Goal: Task Accomplishment & Management: Use online tool/utility

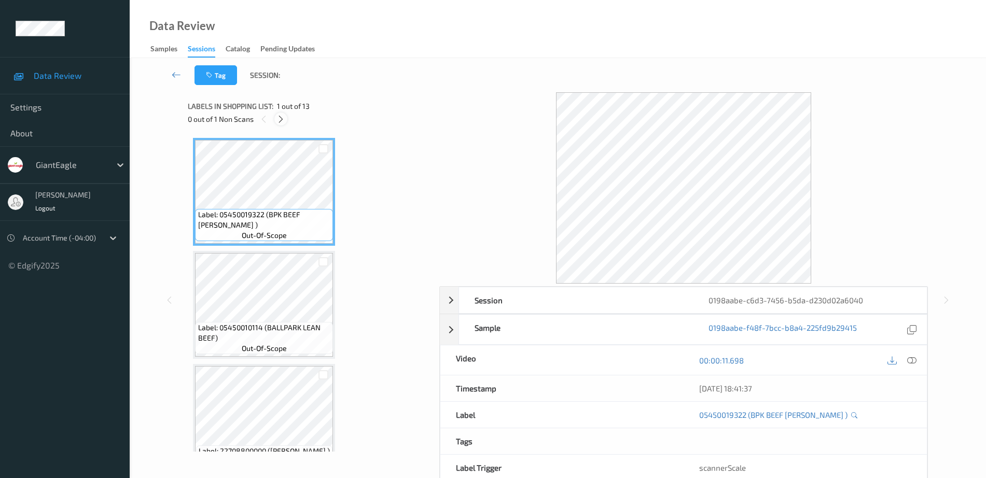
click at [280, 121] on icon at bounding box center [280, 119] width 9 height 9
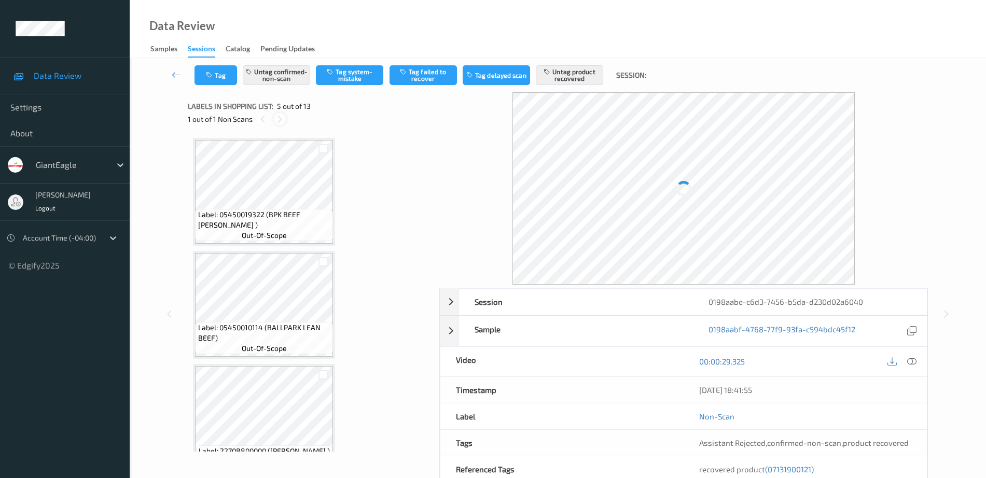
scroll to position [344, 0]
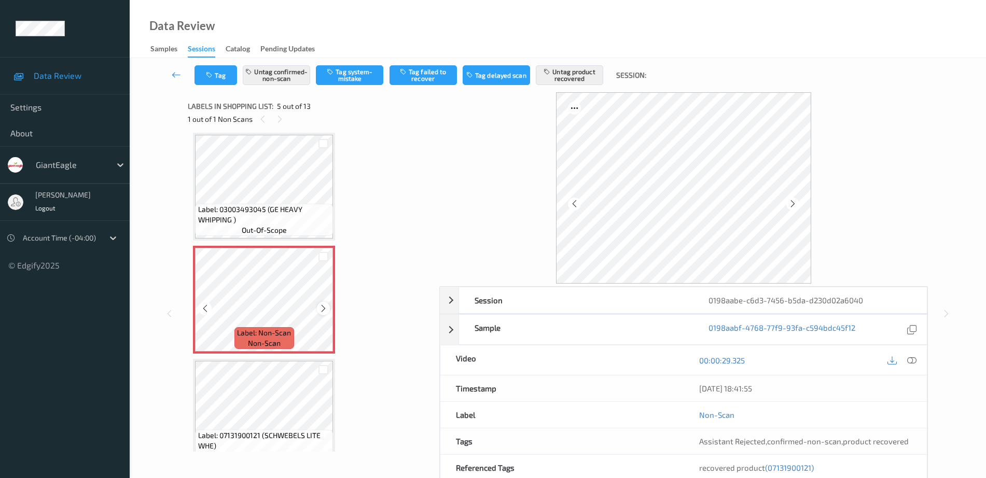
click at [326, 307] on icon at bounding box center [323, 308] width 9 height 9
click at [261, 220] on span "Label: 03003493045 (GE HEAVY WHIPPING )" at bounding box center [264, 214] width 133 height 21
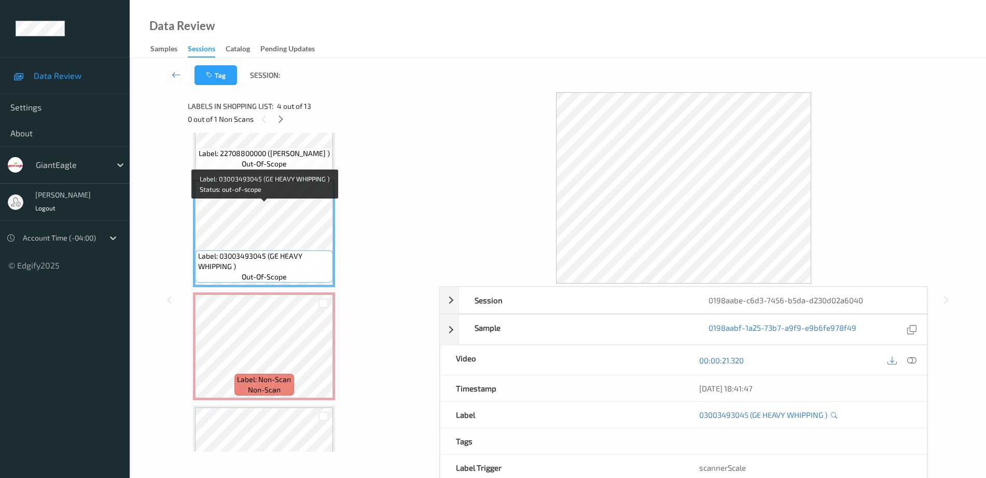
scroll to position [279, 0]
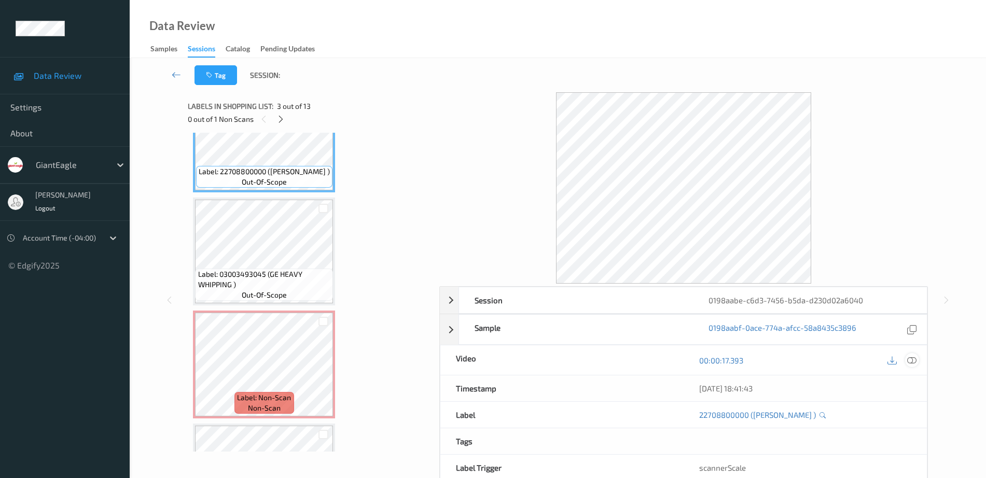
click at [911, 360] on icon at bounding box center [911, 360] width 9 height 9
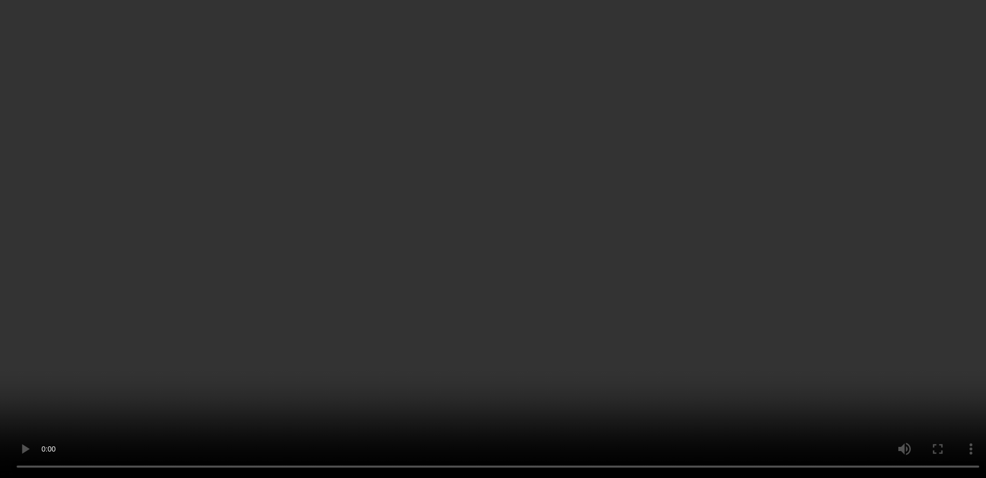
scroll to position [215, 0]
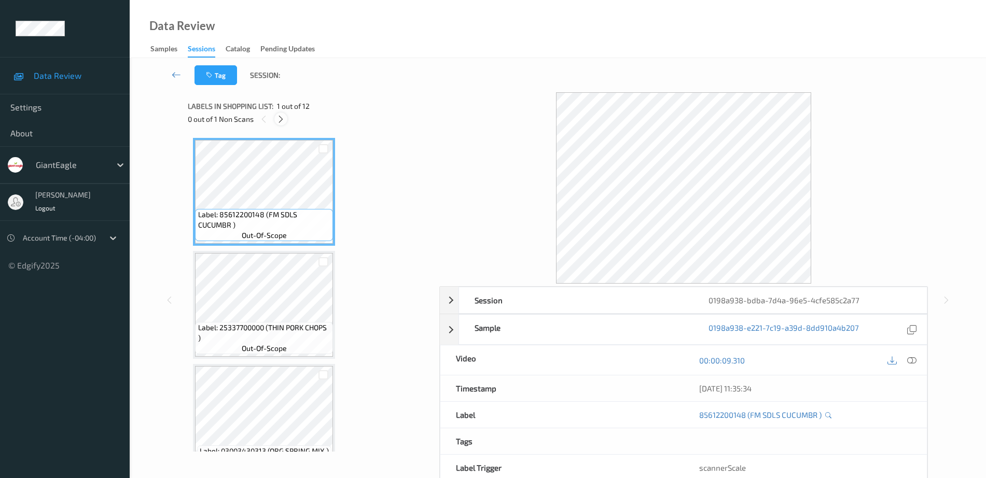
click at [286, 118] on div at bounding box center [280, 118] width 13 height 13
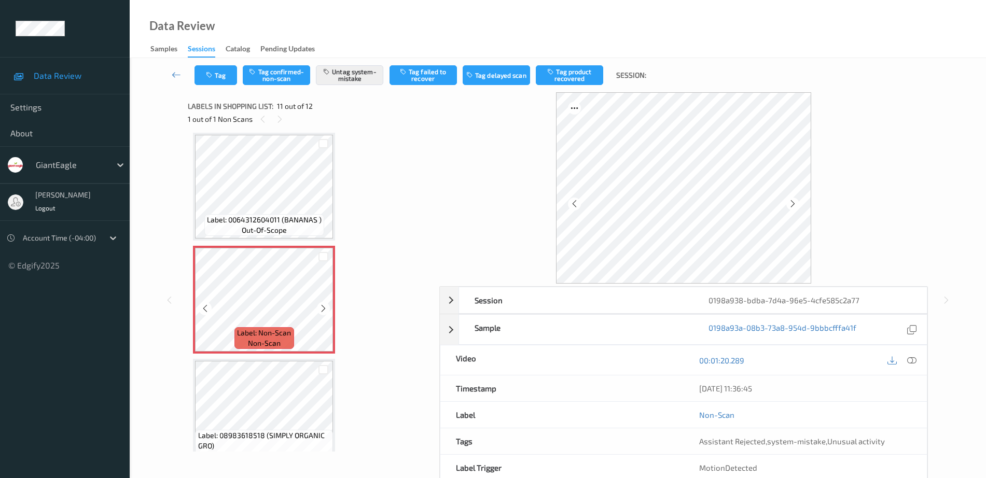
scroll to position [958, 0]
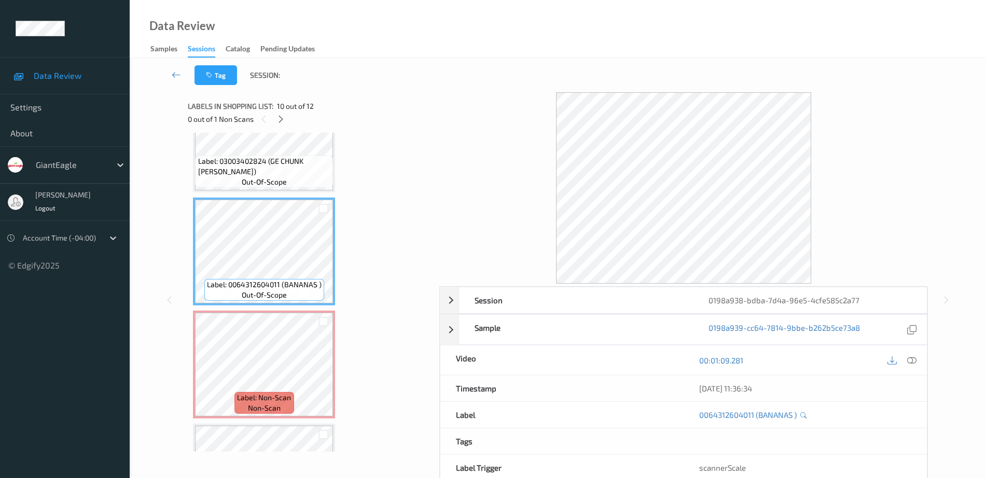
click at [271, 172] on span "Label: 03003402824 (GE CHUNK [PERSON_NAME])" at bounding box center [264, 166] width 133 height 21
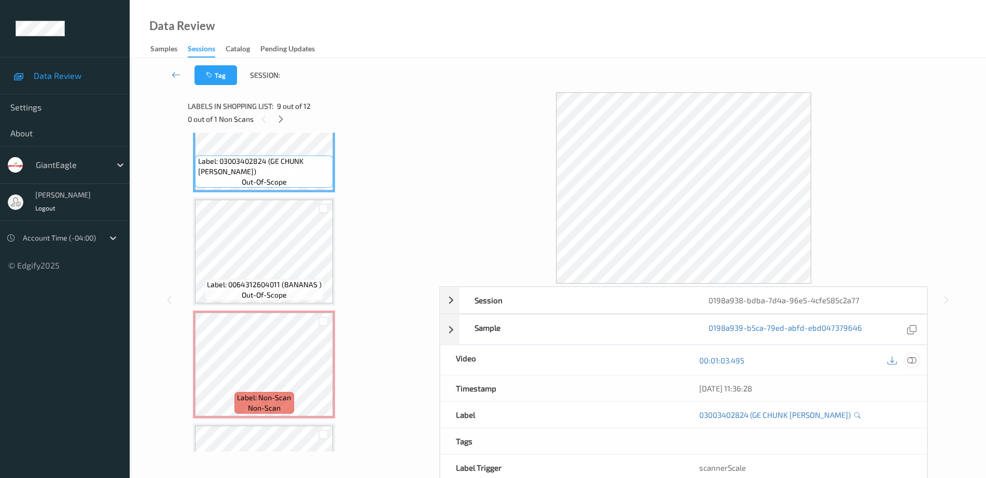
click at [910, 359] on icon at bounding box center [911, 360] width 9 height 9
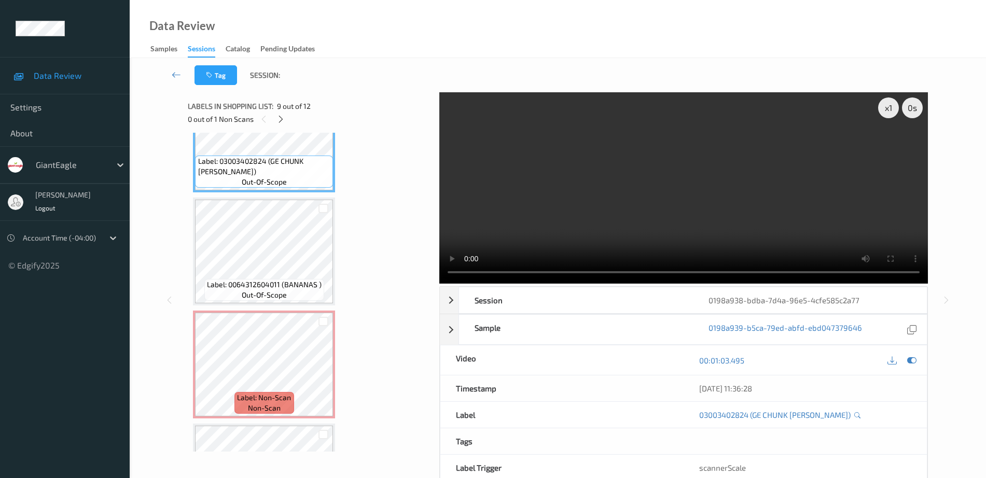
click at [434, 254] on div "x 1 0 s Session 0198a938-bdba-7d4a-96e5-4cfe585c2a77 Session ID 0198a938-bdba-7…" at bounding box center [557, 300] width 739 height 416
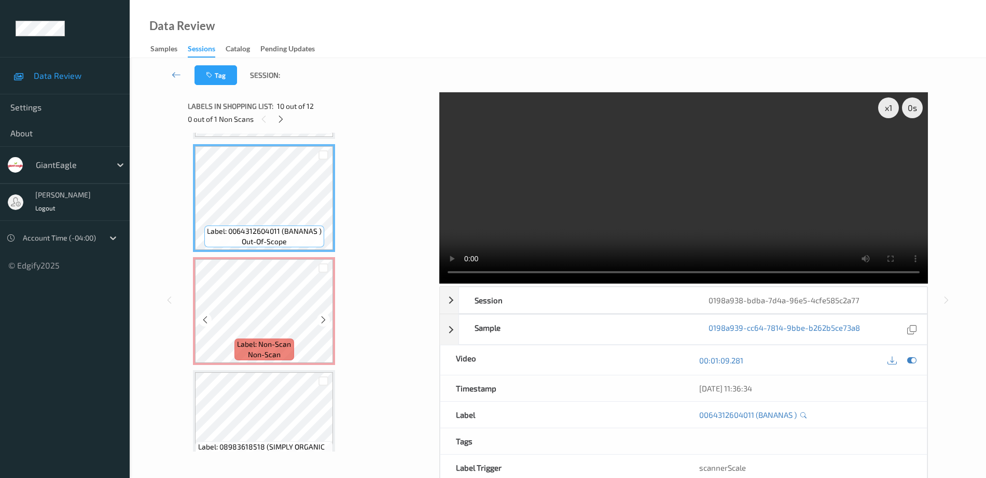
scroll to position [1022, 0]
